Goal: Find specific page/section

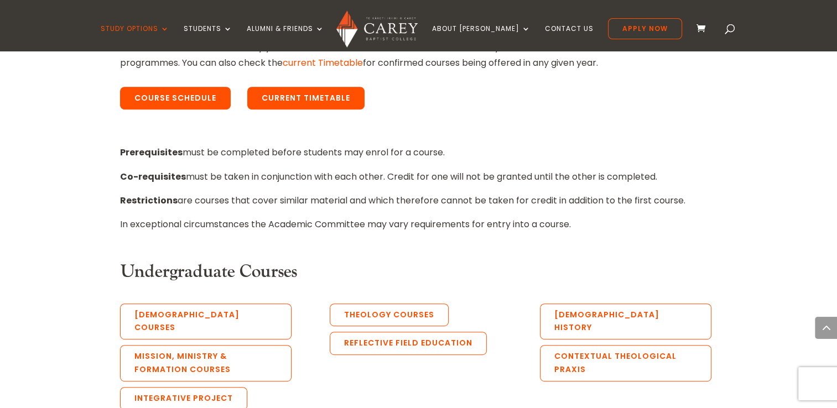
scroll to position [449, 0]
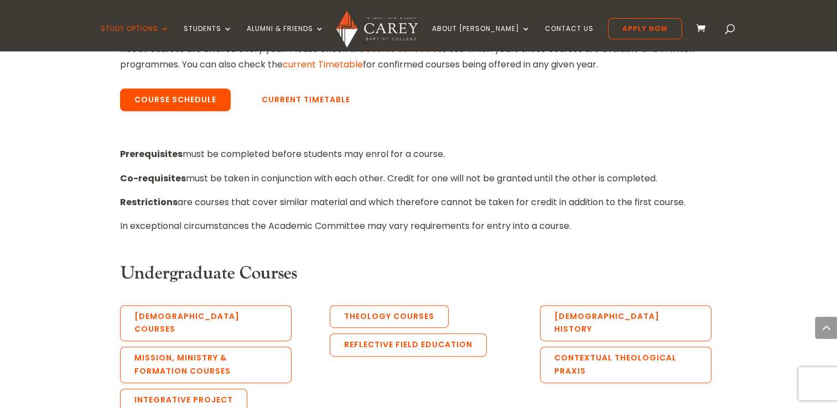
click at [292, 101] on link "Current Timetable" at bounding box center [305, 100] width 117 height 23
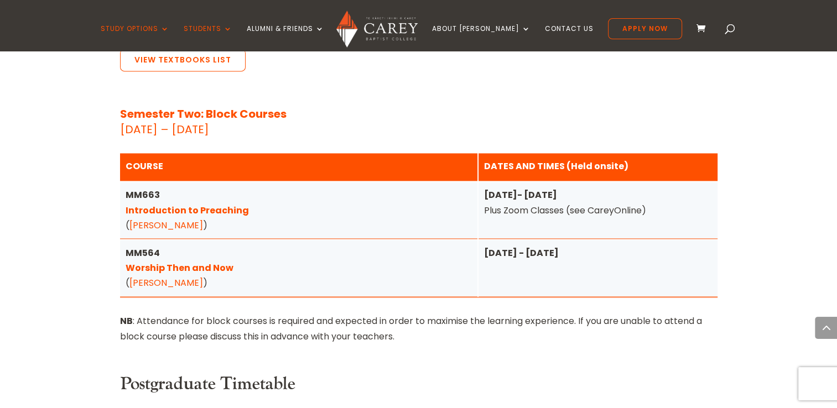
scroll to position [1554, 0]
